Goal: Navigation & Orientation: Find specific page/section

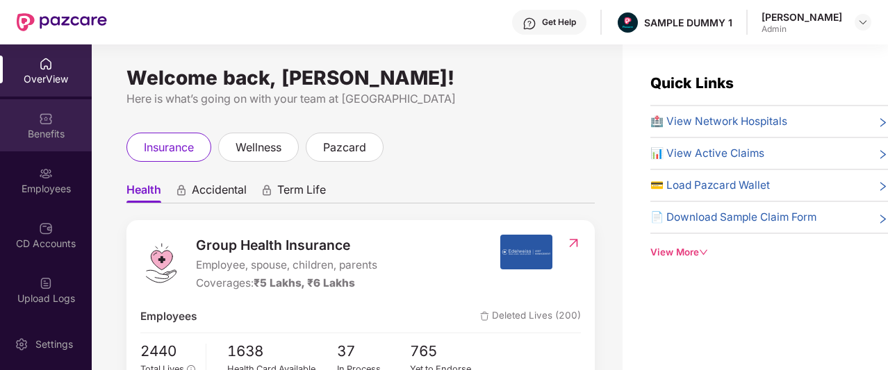
click at [59, 123] on div "Benefits" at bounding box center [46, 125] width 92 height 52
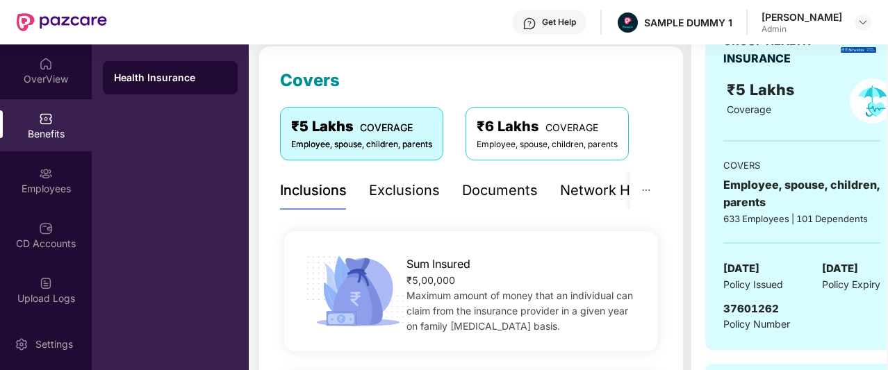
scroll to position [267, 0]
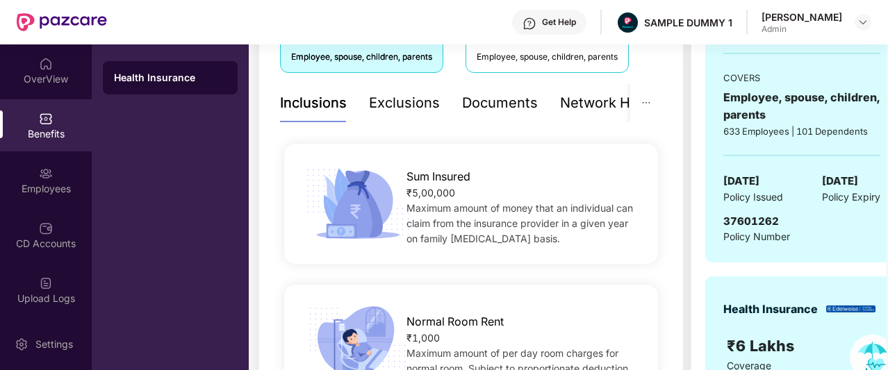
click at [420, 106] on div "Exclusions" at bounding box center [404, 103] width 71 height 22
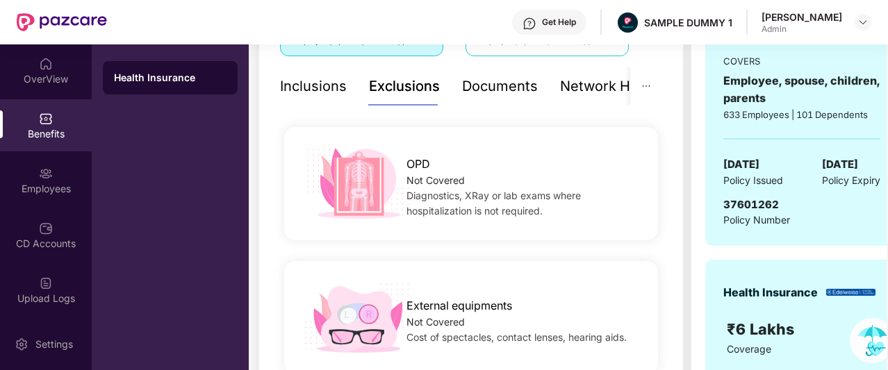
scroll to position [265, 0]
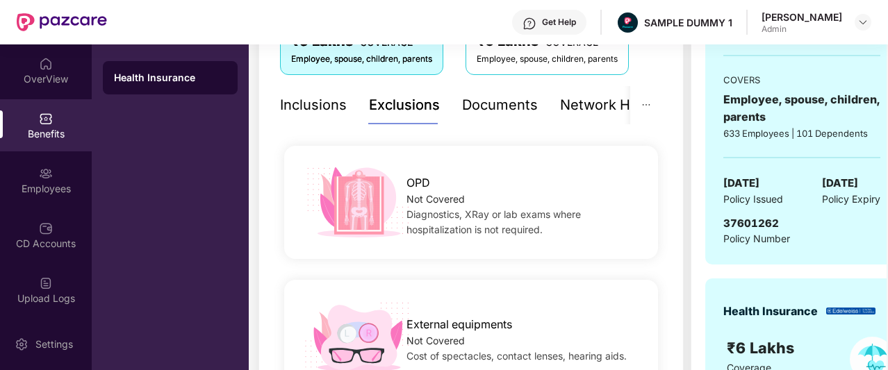
click at [503, 108] on div "Documents" at bounding box center [500, 106] width 76 height 22
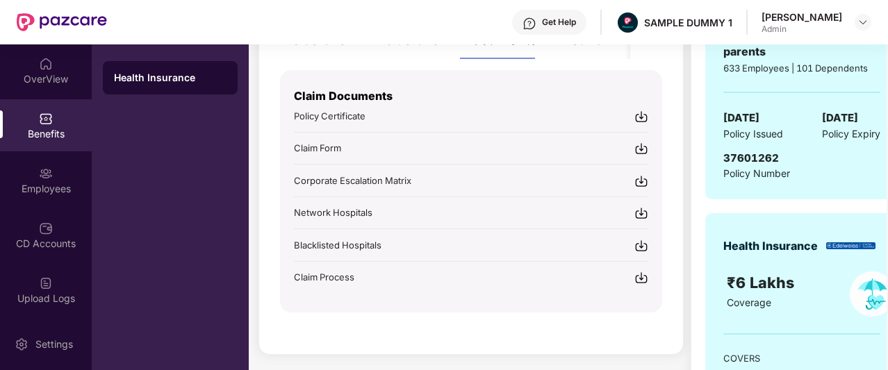
scroll to position [195, 0]
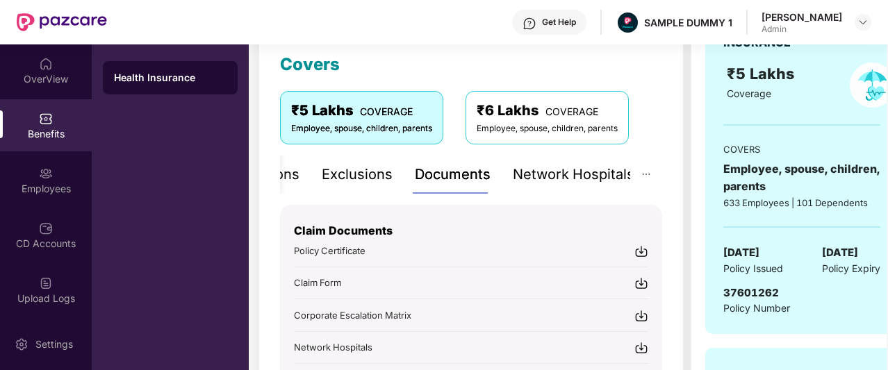
click at [589, 181] on div "Network Hospitals" at bounding box center [574, 175] width 122 height 22
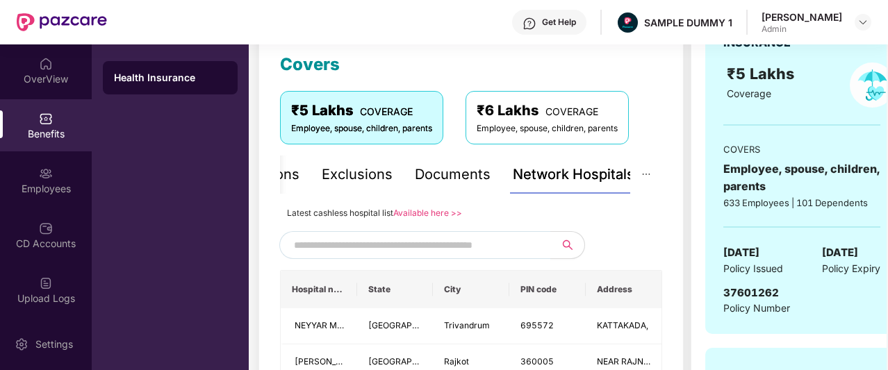
scroll to position [321, 0]
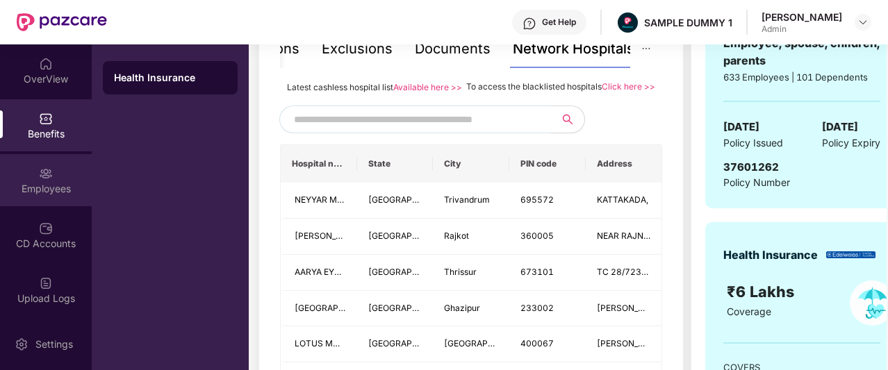
click at [24, 187] on div "Employees" at bounding box center [46, 189] width 92 height 14
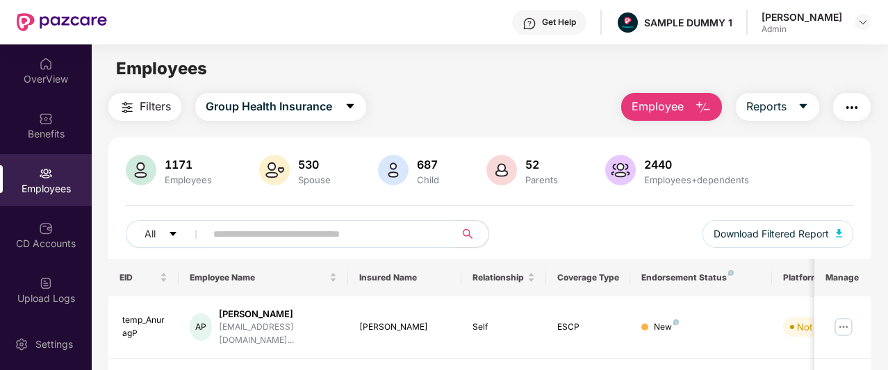
click at [676, 109] on span "Employee" at bounding box center [658, 106] width 52 height 17
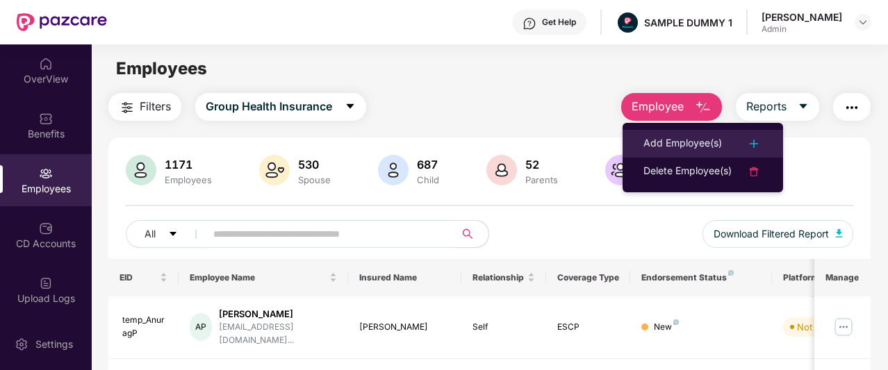
click at [676, 138] on div "Add Employee(s)" at bounding box center [683, 144] width 79 height 17
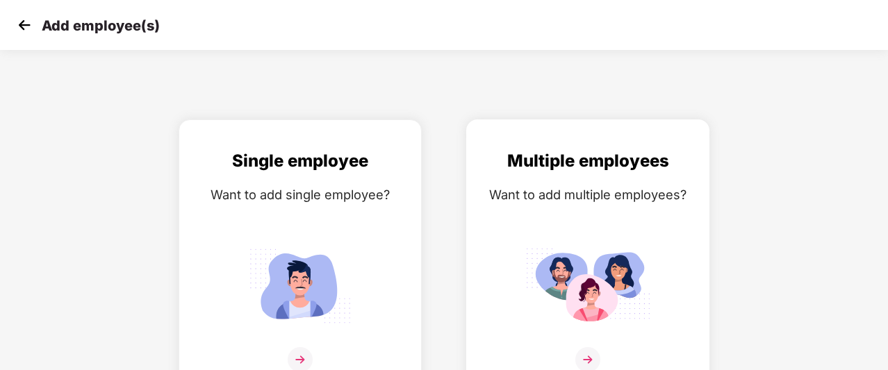
scroll to position [22, 0]
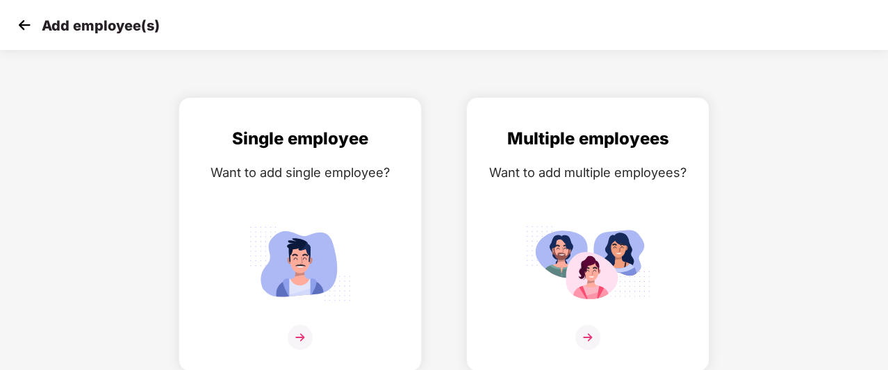
click at [16, 16] on img at bounding box center [24, 25] width 21 height 21
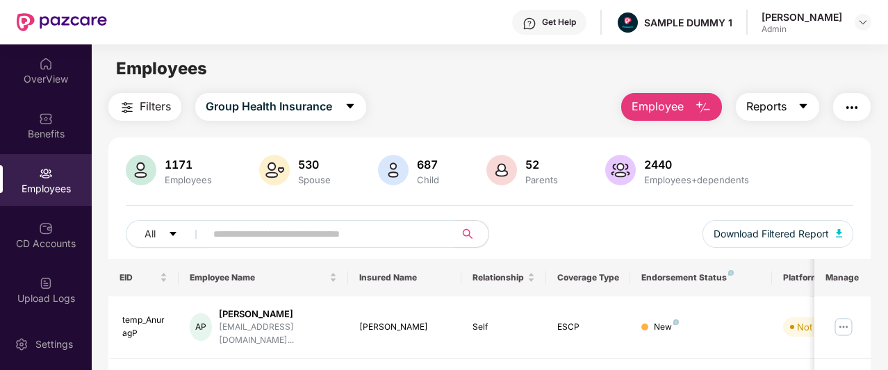
click at [778, 105] on span "Reports" at bounding box center [766, 106] width 40 height 17
click at [855, 101] on img "button" at bounding box center [852, 107] width 17 height 17
click at [478, 90] on main "Employees Filters Group Health Insurance Employee Reports 1171 Employees 530 Sp…" at bounding box center [490, 229] width 796 height 370
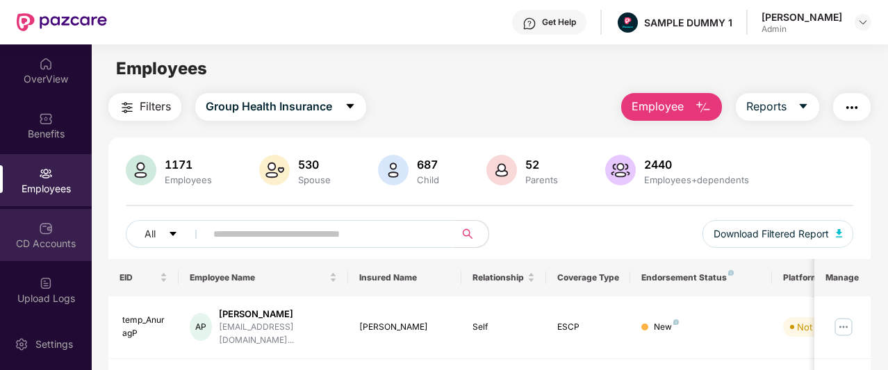
click at [33, 237] on div "CD Accounts" at bounding box center [46, 244] width 92 height 14
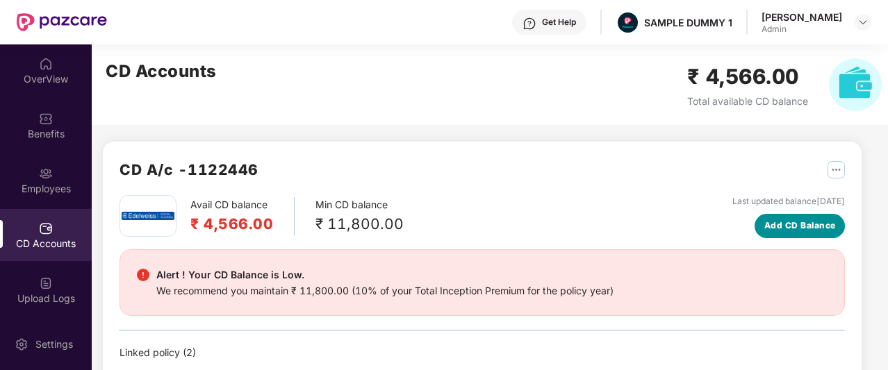
click at [779, 224] on span "Add CD Balance" at bounding box center [800, 226] width 72 height 13
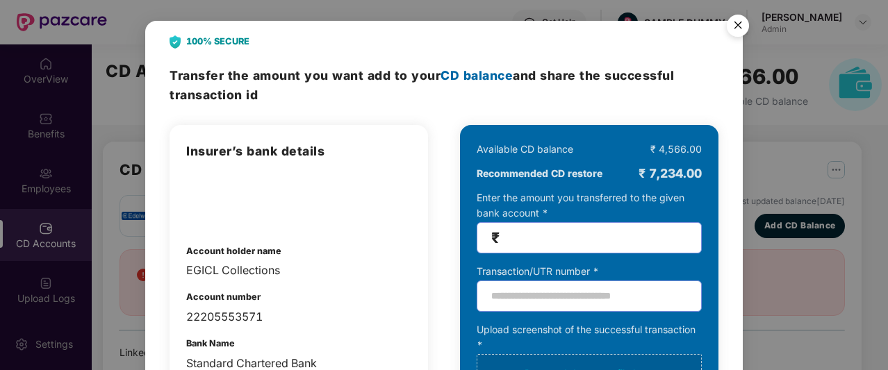
click at [736, 23] on img "Close" at bounding box center [738, 27] width 39 height 39
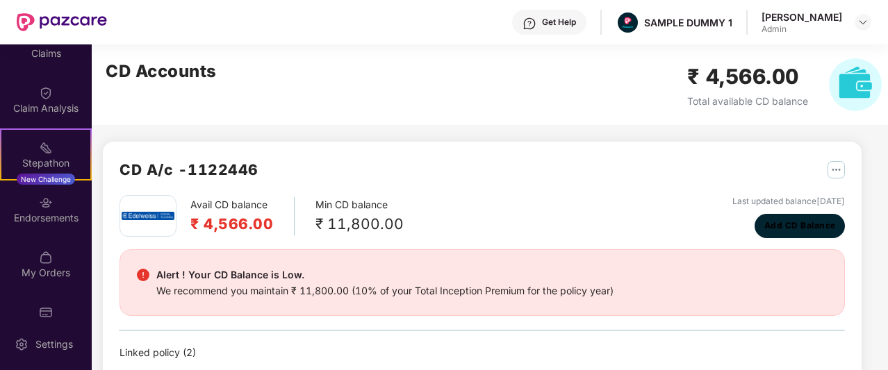
scroll to position [302, 0]
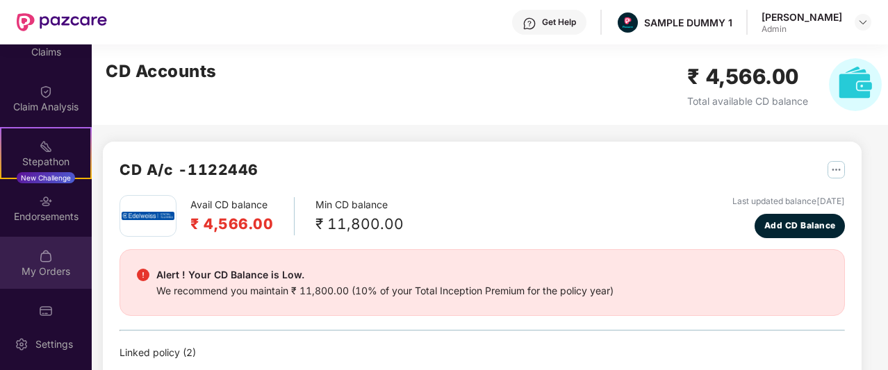
click at [56, 254] on div "My Orders" at bounding box center [46, 263] width 92 height 52
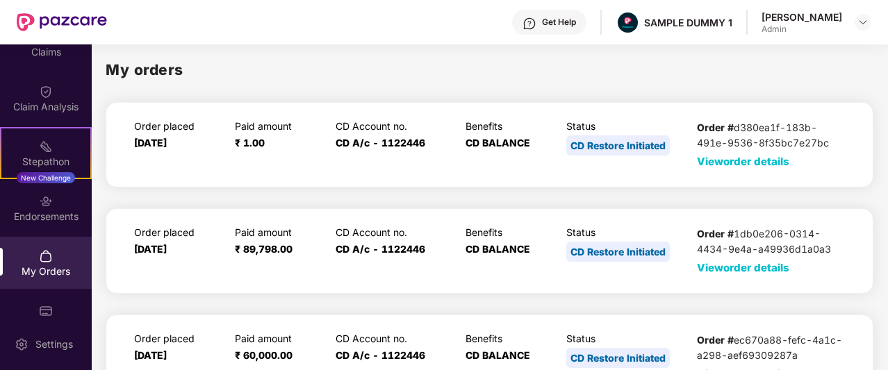
click at [745, 162] on span "View order details" at bounding box center [743, 161] width 92 height 13
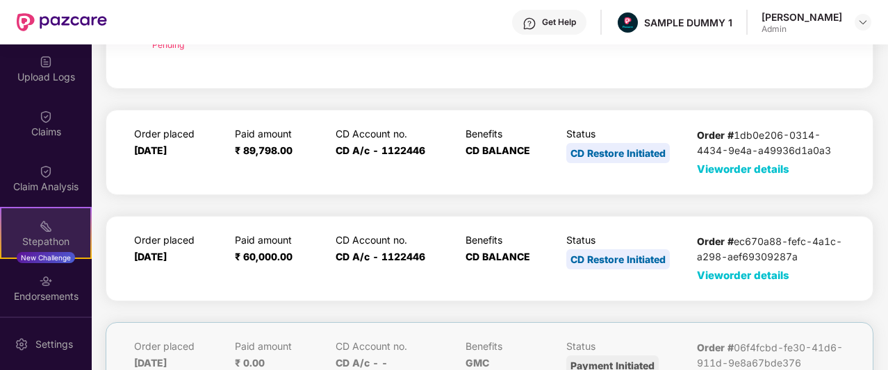
scroll to position [221, 0]
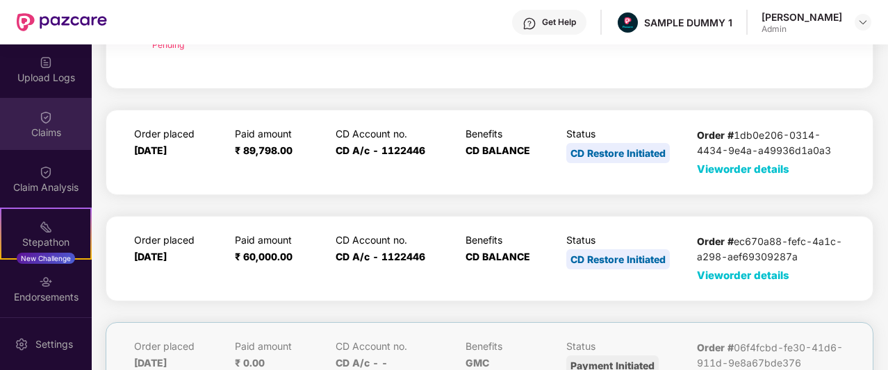
click at [47, 113] on img at bounding box center [46, 118] width 14 height 14
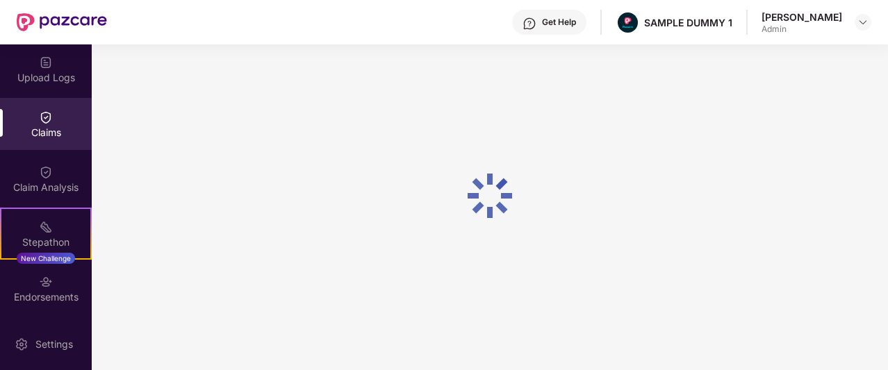
scroll to position [172, 0]
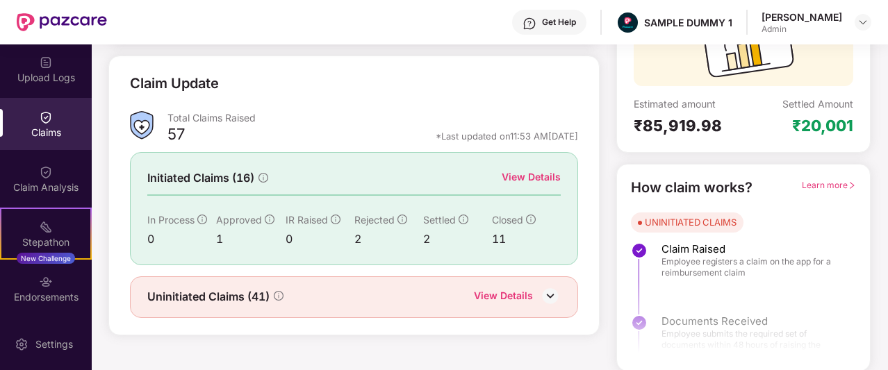
click at [518, 297] on div "View Details" at bounding box center [503, 297] width 59 height 18
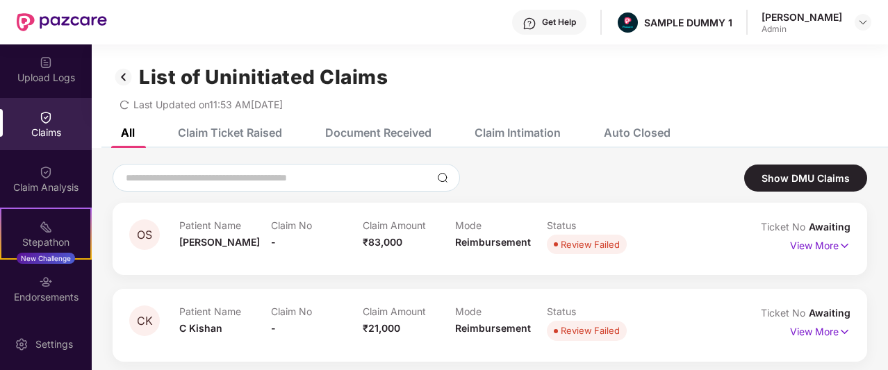
click at [231, 133] on div "Claim Ticket Raised" at bounding box center [230, 133] width 104 height 14
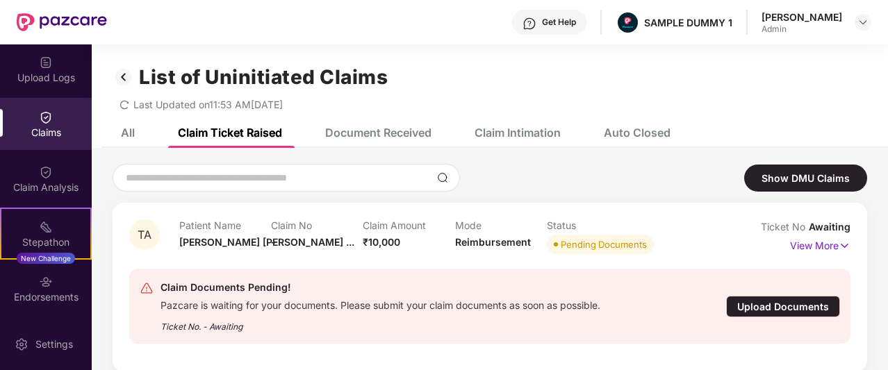
click at [617, 131] on div "Auto Closed" at bounding box center [637, 133] width 67 height 14
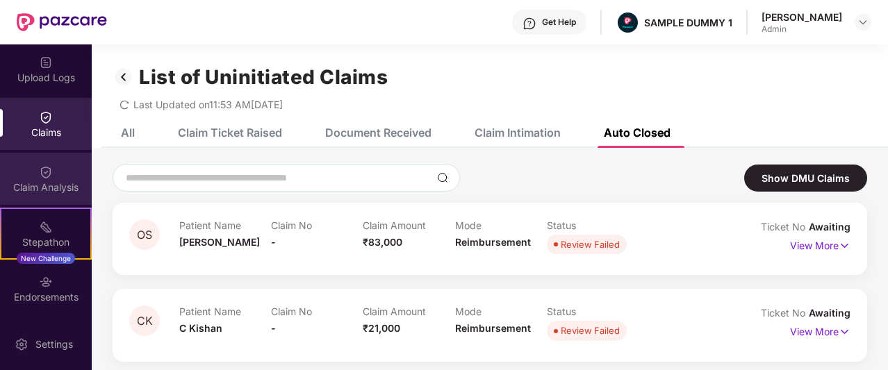
click at [49, 178] on img at bounding box center [46, 172] width 14 height 14
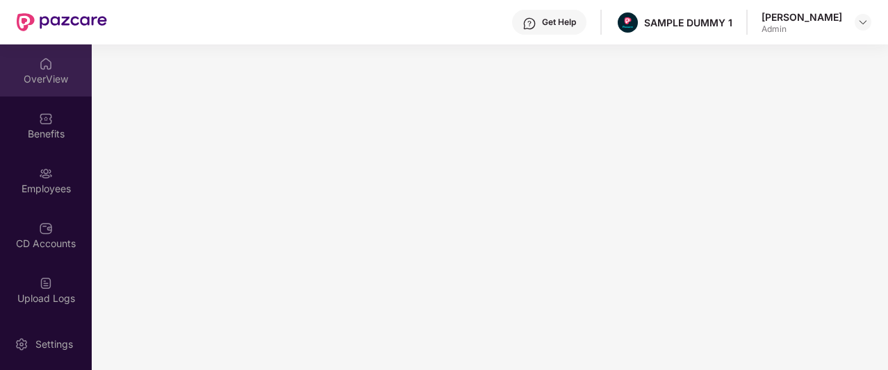
click at [53, 79] on div "OverView" at bounding box center [46, 79] width 92 height 14
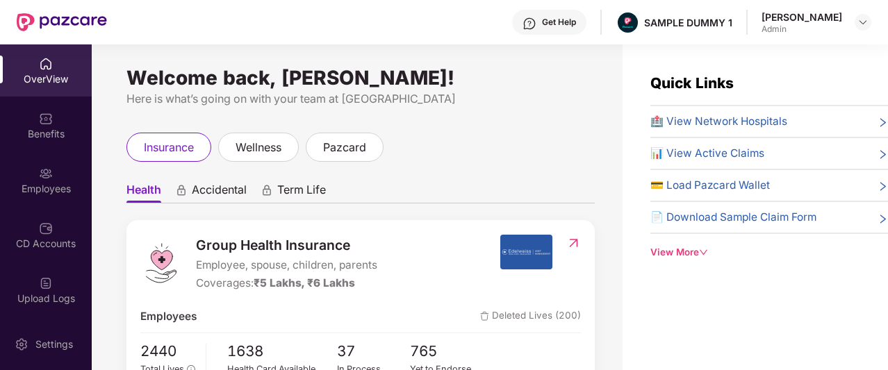
click at [573, 24] on div "Get Help" at bounding box center [559, 22] width 34 height 11
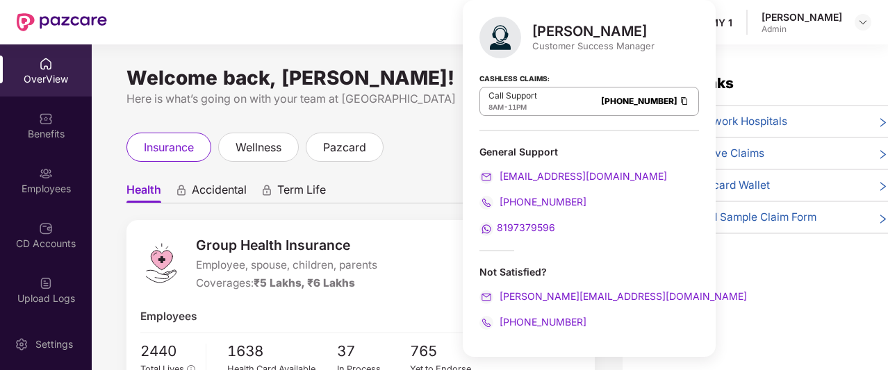
click at [428, 13] on div "Get Help SAMPLE DUMMY 1 [PERSON_NAME]" at bounding box center [489, 22] width 764 height 44
